Goal: Browse casually: Explore the website without a specific task or goal

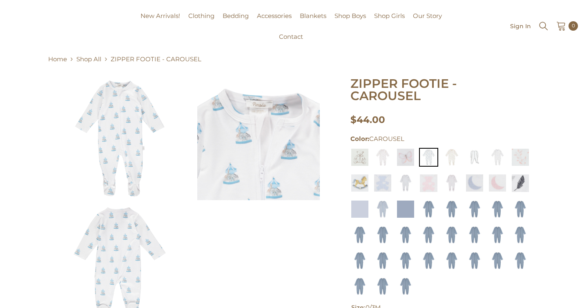
scroll to position [68, 0]
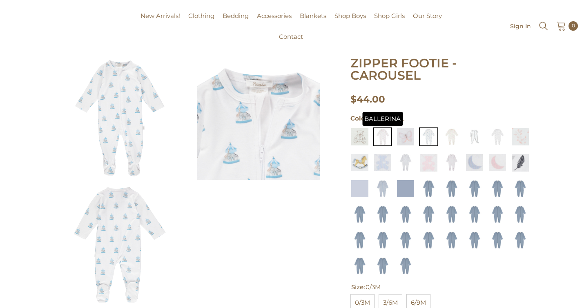
click at [385, 127] on img at bounding box center [382, 136] width 19 height 19
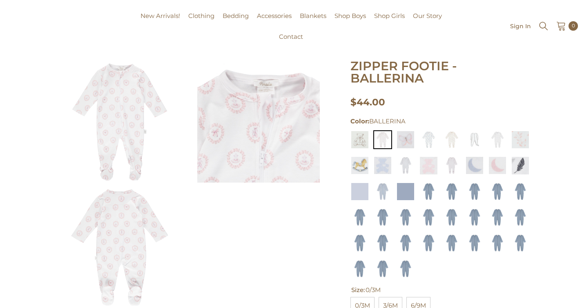
scroll to position [68, 0]
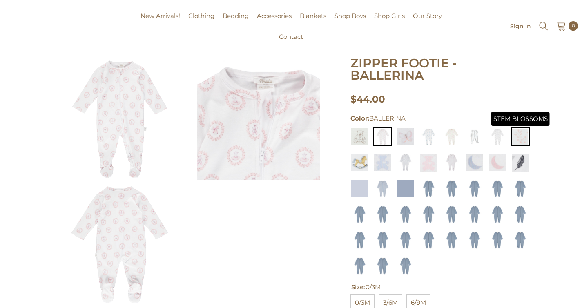
click at [520, 139] on img at bounding box center [520, 136] width 19 height 19
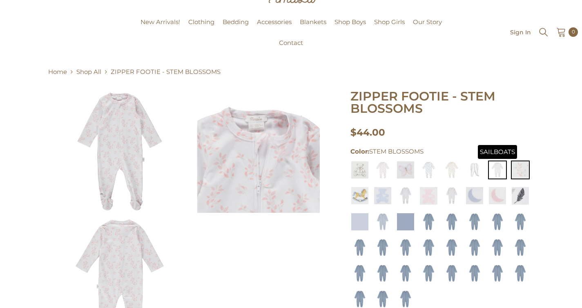
scroll to position [36, 0]
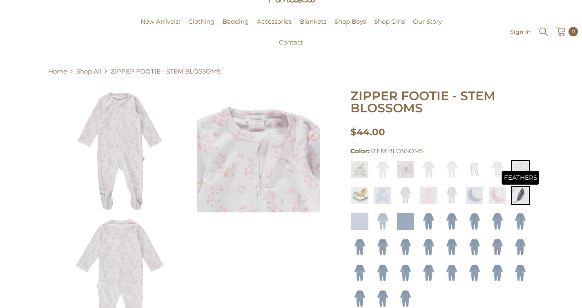
click at [523, 193] on img at bounding box center [520, 195] width 19 height 19
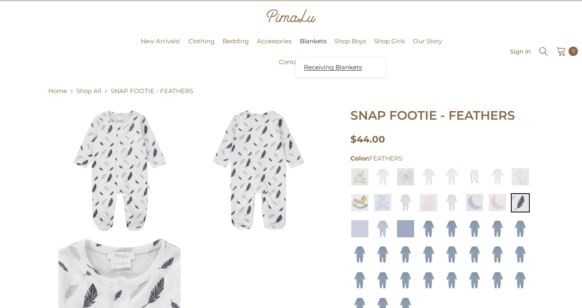
scroll to position [17, 0]
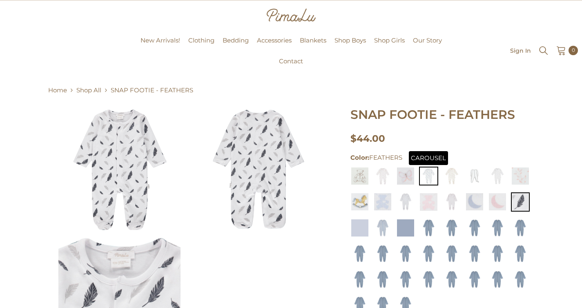
click at [431, 171] on img at bounding box center [428, 176] width 19 height 19
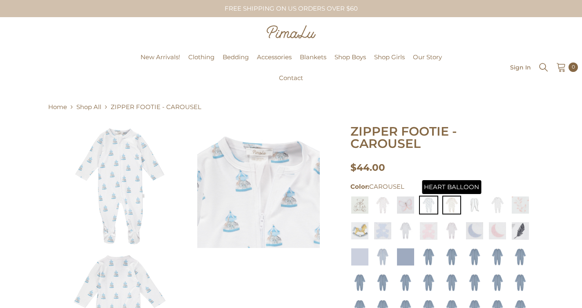
click at [454, 196] on img at bounding box center [451, 205] width 19 height 19
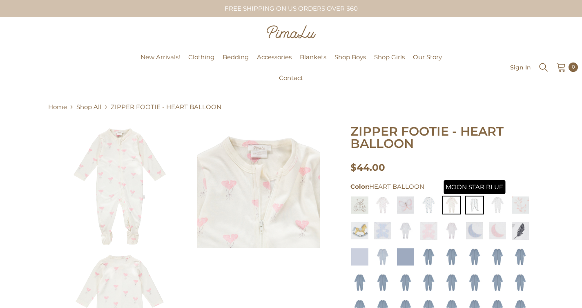
click at [476, 201] on img at bounding box center [474, 205] width 19 height 19
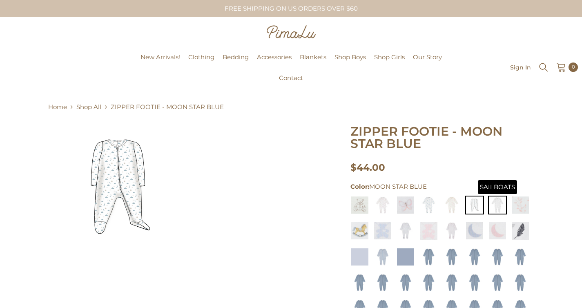
click at [501, 207] on img at bounding box center [497, 205] width 19 height 19
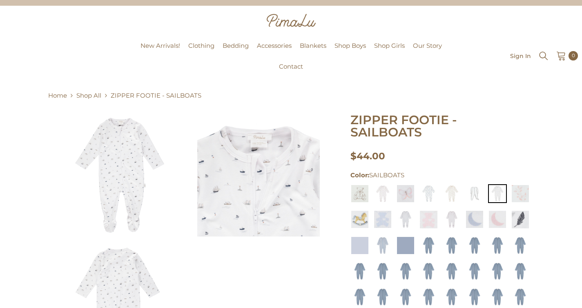
scroll to position [12, 0]
